Goal: Check status: Check status

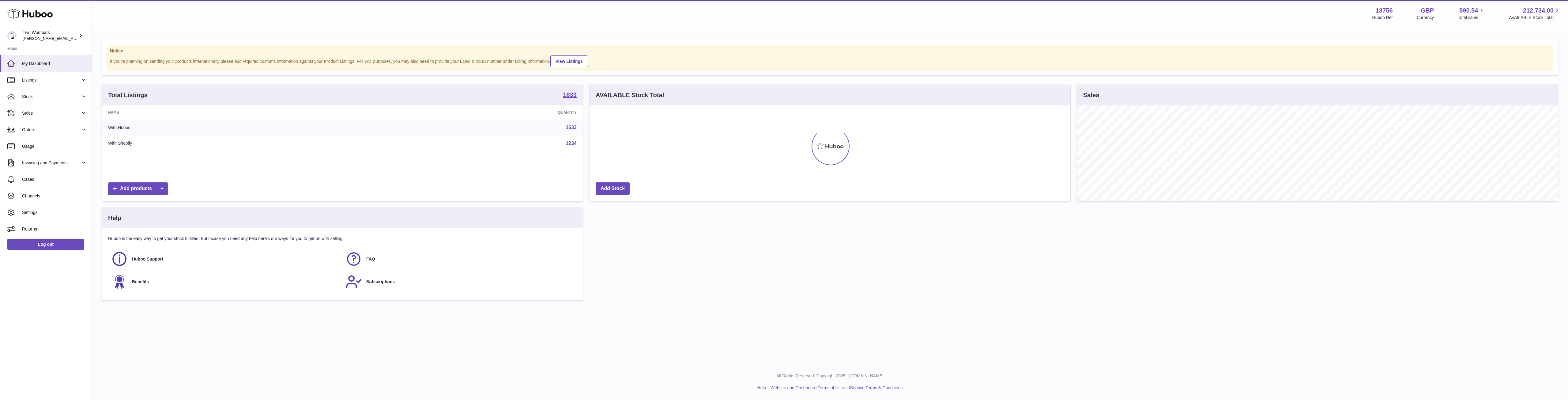
scroll to position [96, 481]
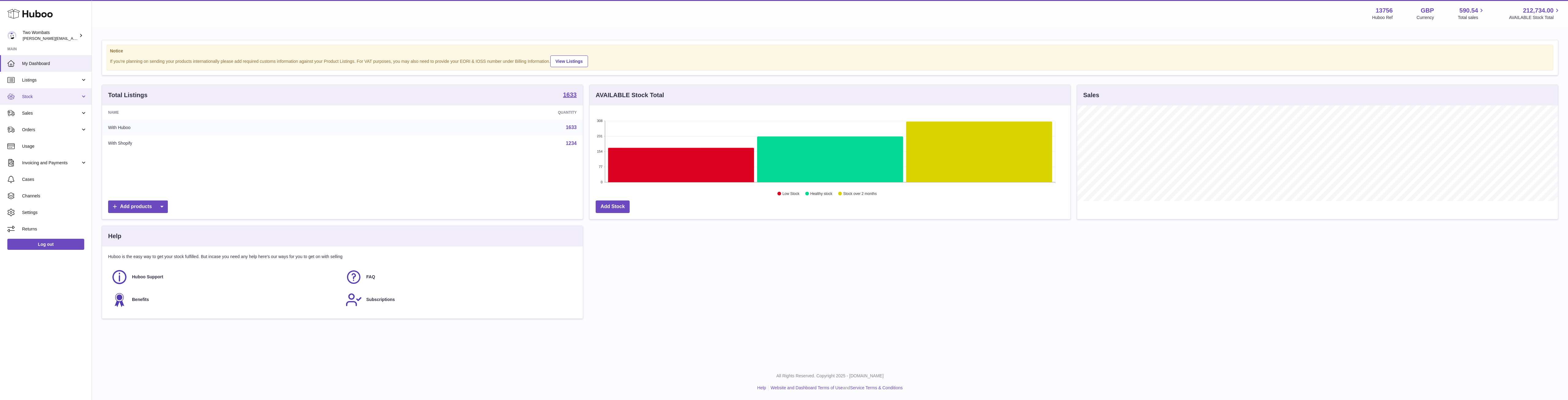
click at [76, 92] on link "Stock" at bounding box center [46, 96] width 92 height 16
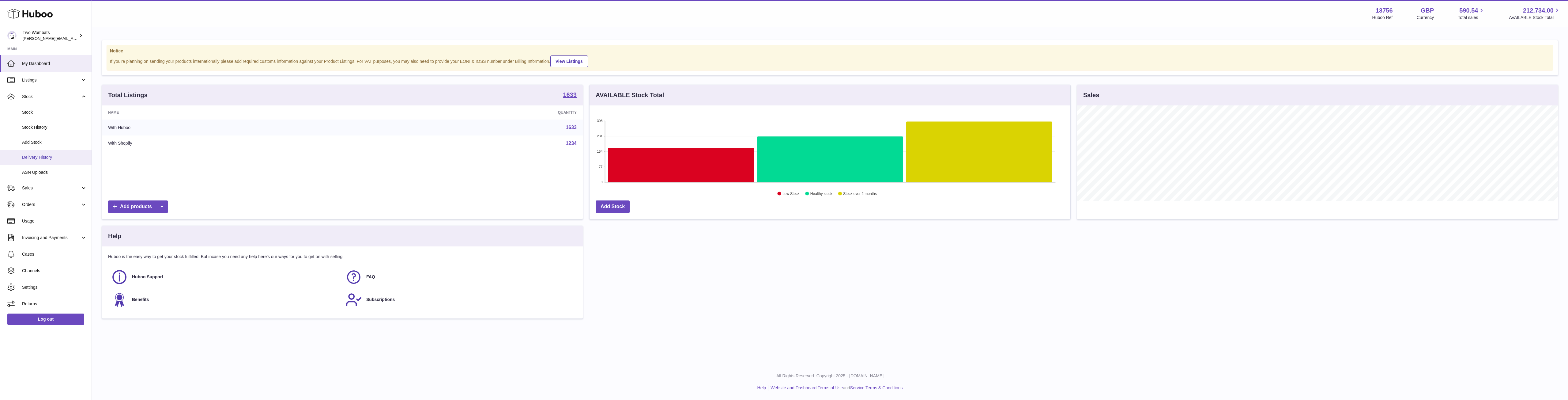
click at [46, 157] on span "Delivery History" at bounding box center [54, 157] width 65 height 6
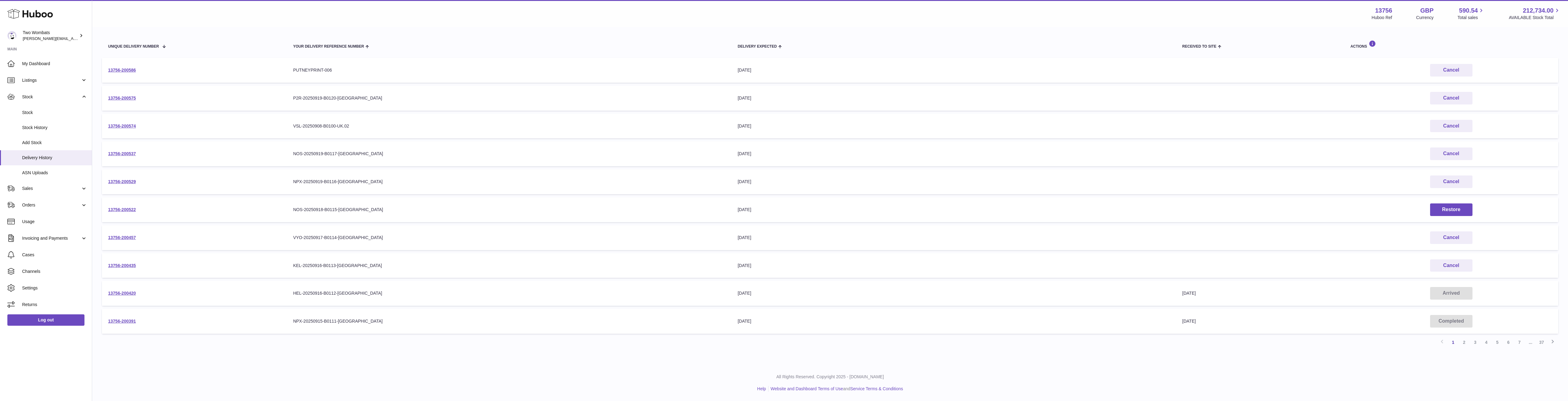
scroll to position [64, 0]
click at [1465, 341] on link "2" at bounding box center [1464, 342] width 11 height 11
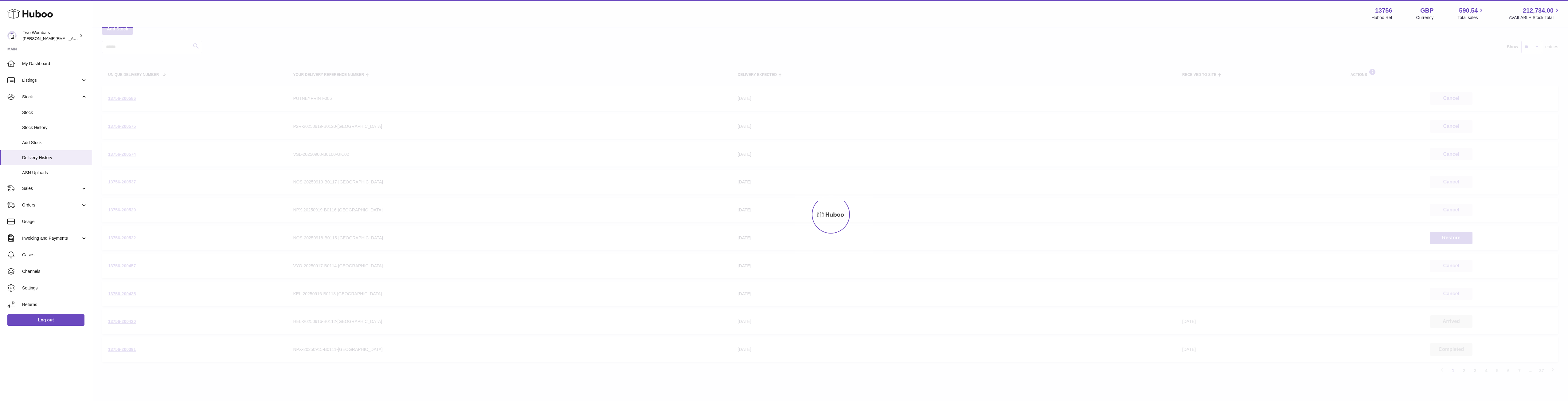
scroll to position [27, 0]
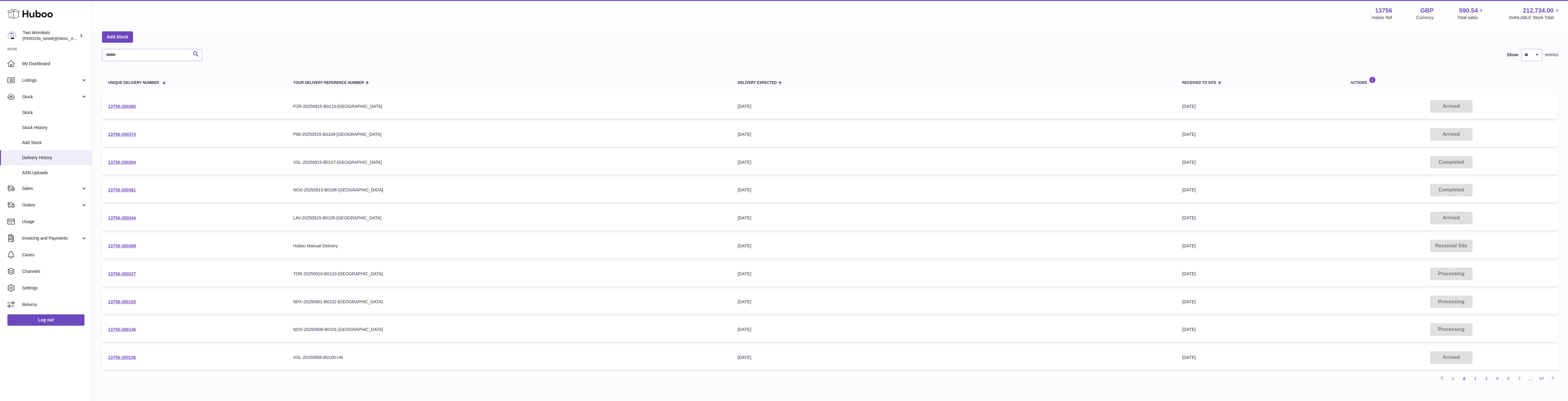
drag, startPoint x: 138, startPoint y: 133, endPoint x: 107, endPoint y: 132, distance: 31.0
click at [107, 132] on td "13756-200374" at bounding box center [195, 134] width 185 height 25
copy link "13756-200374"
click at [516, 378] on div "Previous 1 2 3 4 5 6 7 ... 37 Next" at bounding box center [830, 378] width 1456 height 11
click at [131, 59] on input "text" at bounding box center [152, 55] width 100 height 12
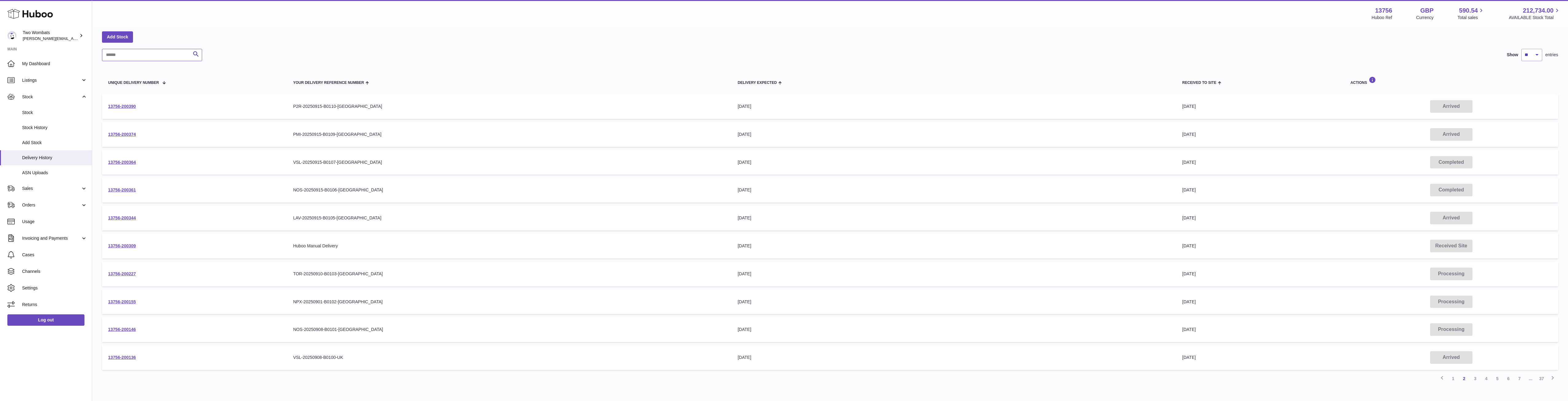
paste input "**********"
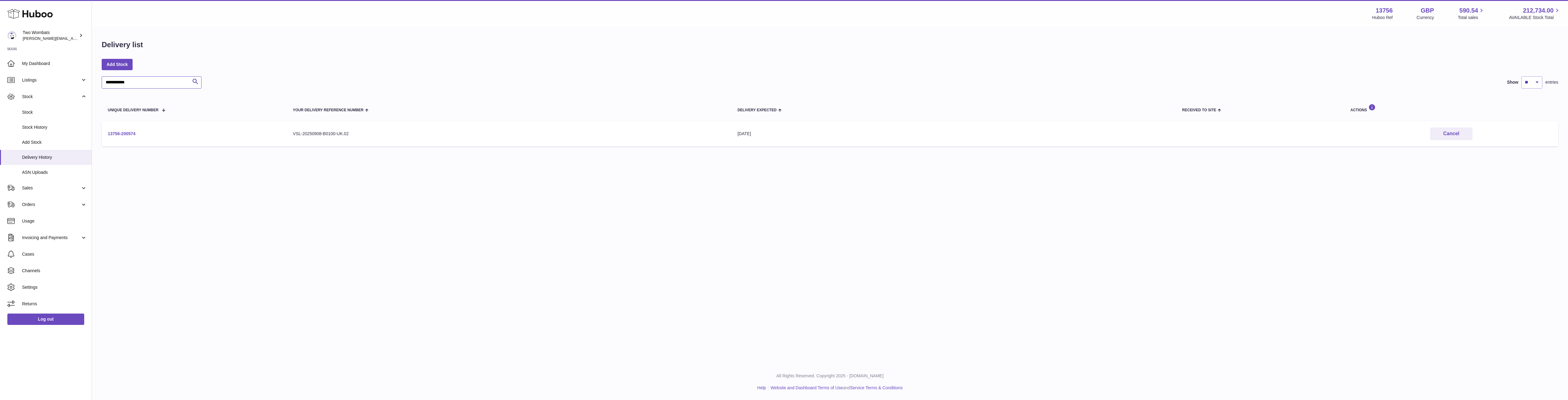
type input "**********"
click at [124, 133] on link "13756-200574" at bounding box center [122, 133] width 27 height 5
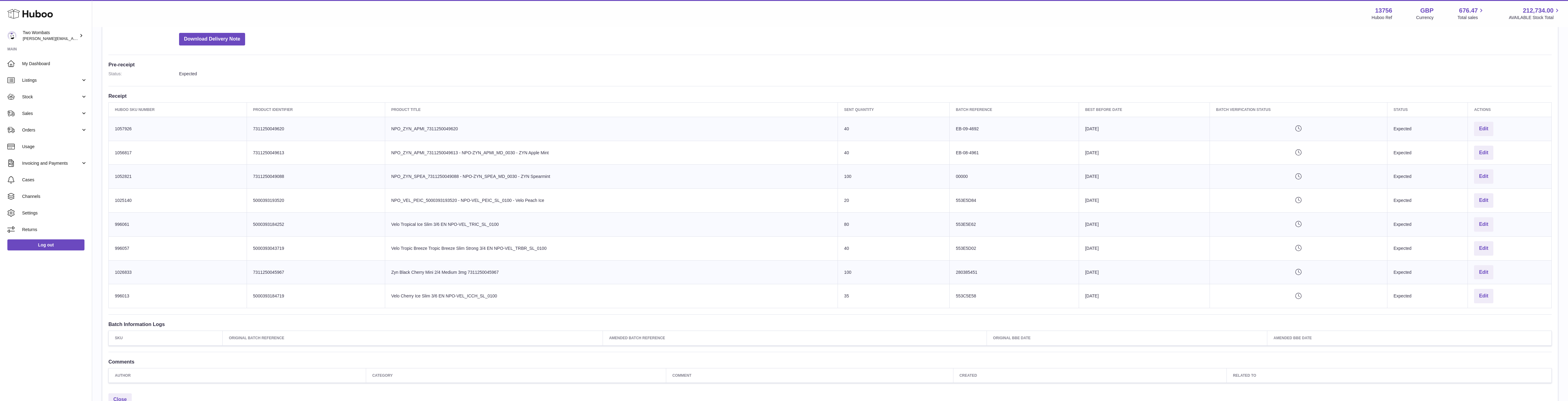
scroll to position [136, 0]
